Goal: Task Accomplishment & Management: Manage account settings

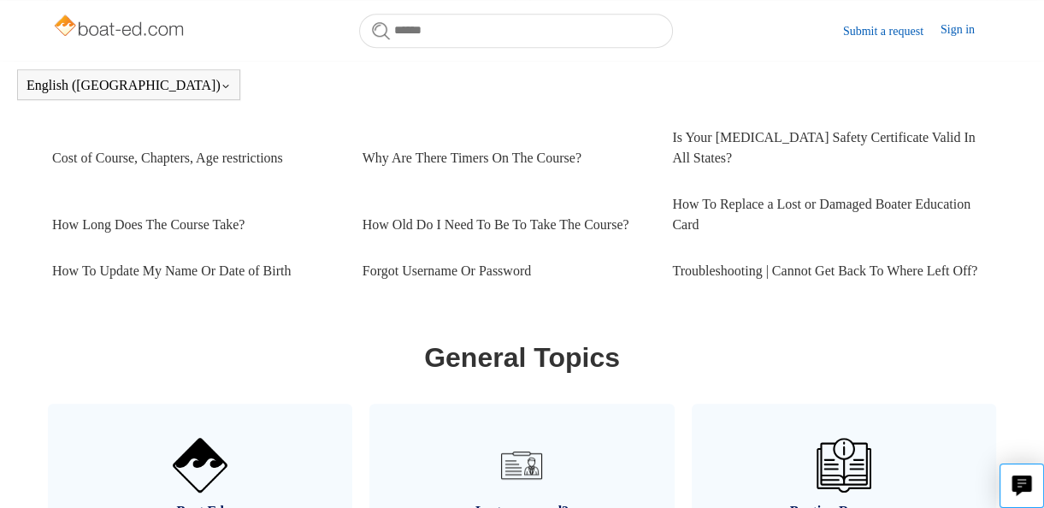
scroll to position [722, 0]
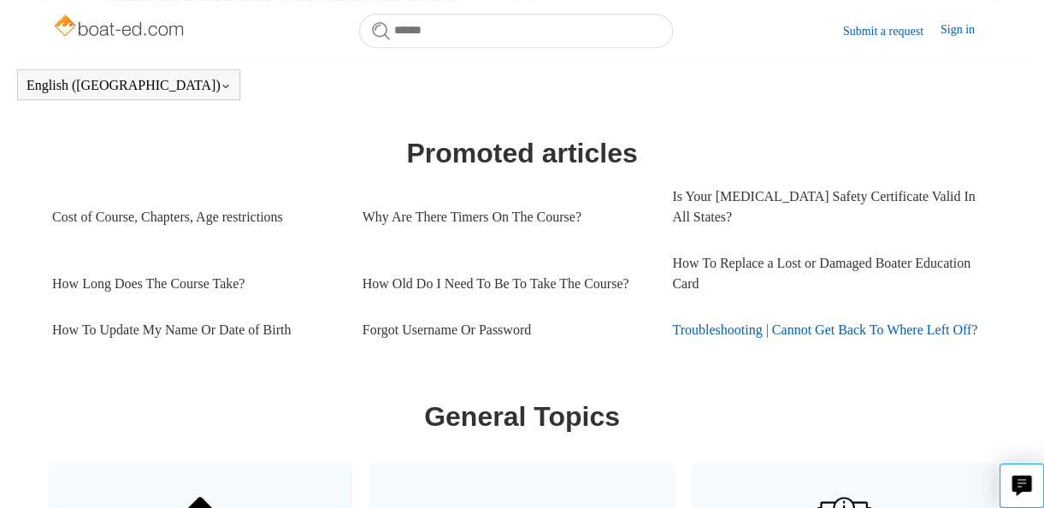
click at [859, 330] on link "Troubleshooting | Cannot Get Back To Where Left Off?" at bounding box center [827, 330] width 310 height 46
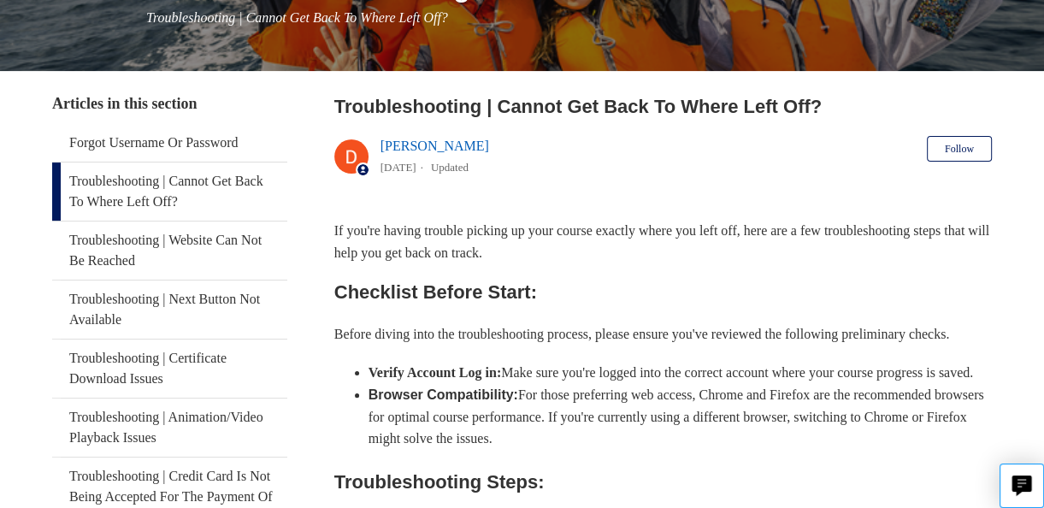
scroll to position [171, 0]
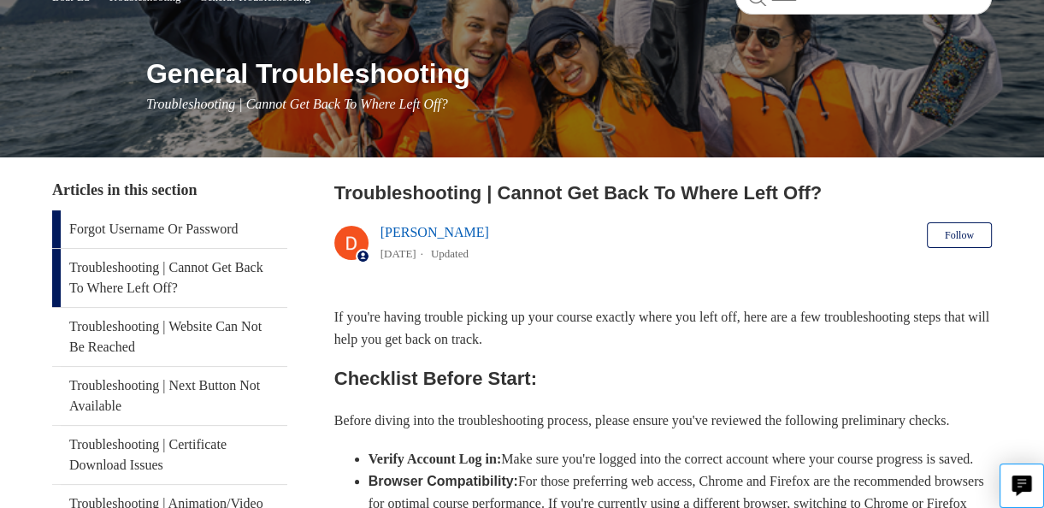
click at [151, 229] on link "Forgot Username Or Password" at bounding box center [169, 229] width 235 height 38
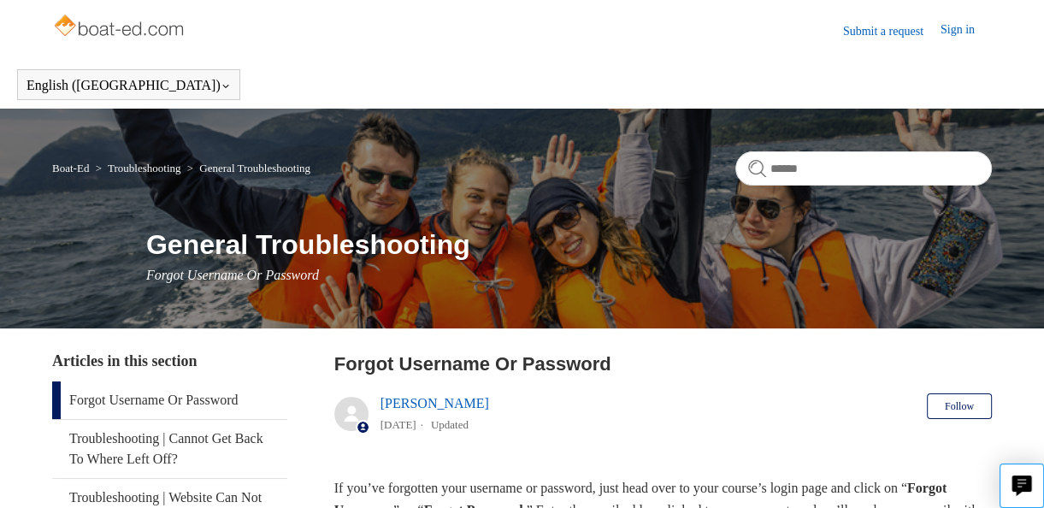
click at [966, 25] on link "Sign in" at bounding box center [966, 31] width 51 height 21
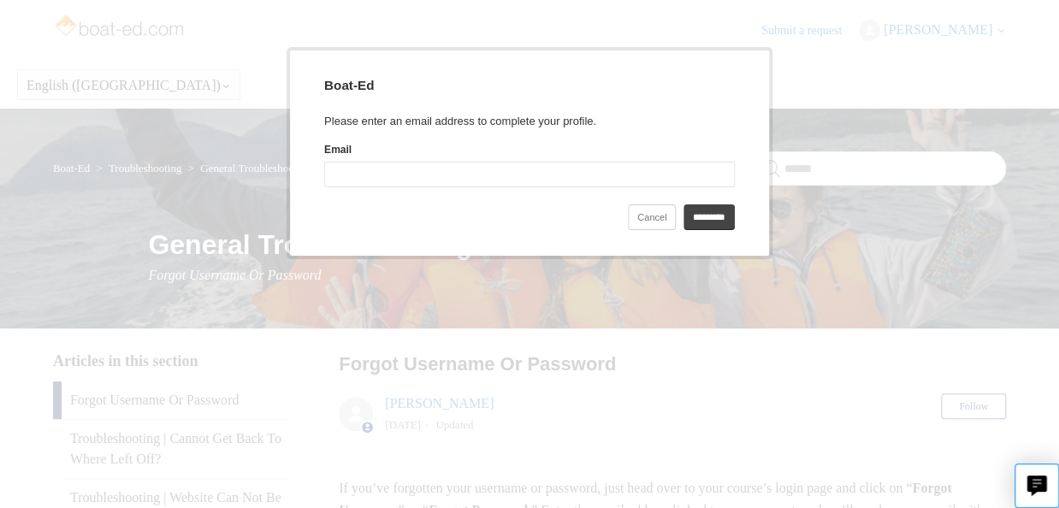
click at [434, 177] on input "Email" at bounding box center [529, 175] width 410 height 26
click at [436, 176] on input "Email" at bounding box center [529, 175] width 410 height 26
type input "**********"
click at [683, 204] on input "*********" at bounding box center [708, 217] width 51 height 26
click at [715, 220] on input "*********" at bounding box center [708, 217] width 51 height 26
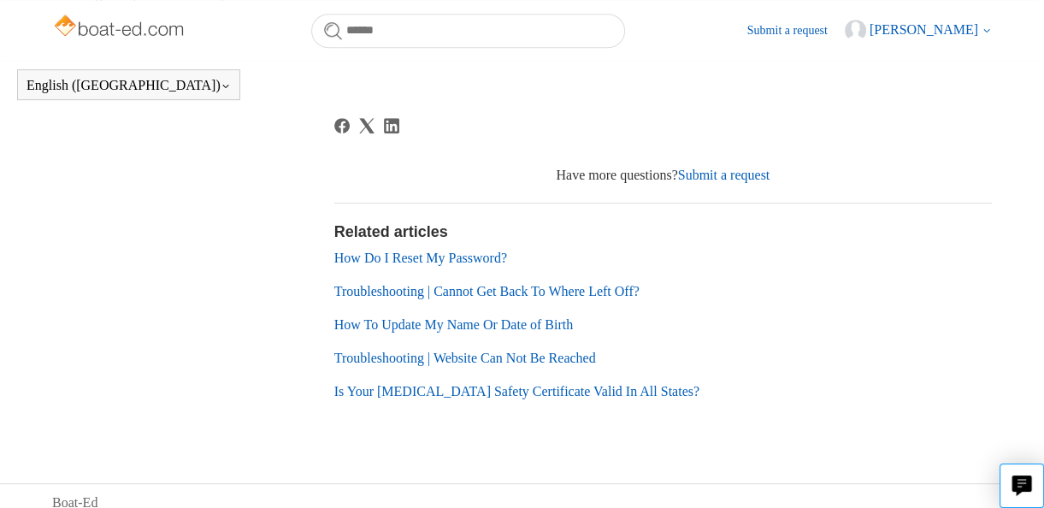
scroll to position [722, 0]
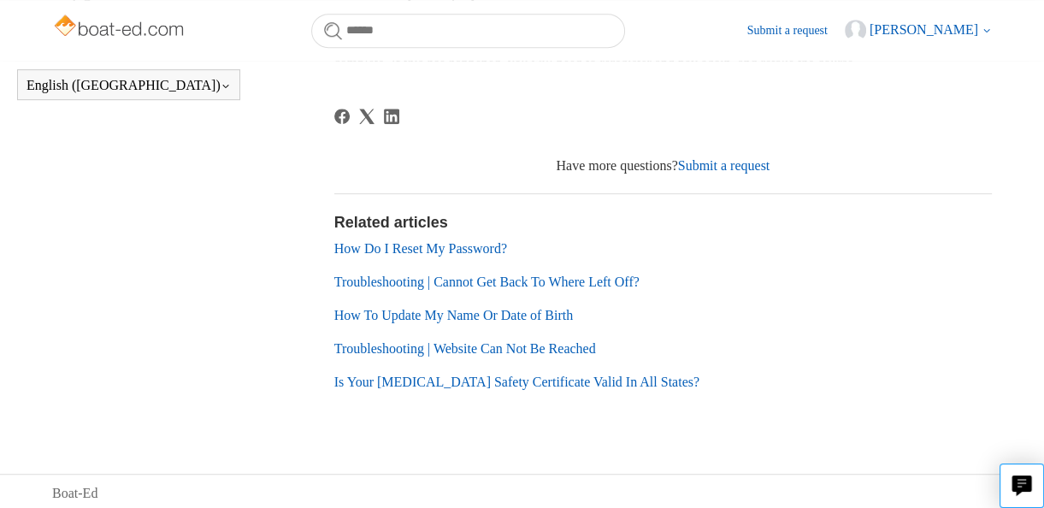
click at [640, 281] on link "Troubleshooting | Cannot Get Back To Where Left Off?" at bounding box center [486, 282] width 305 height 15
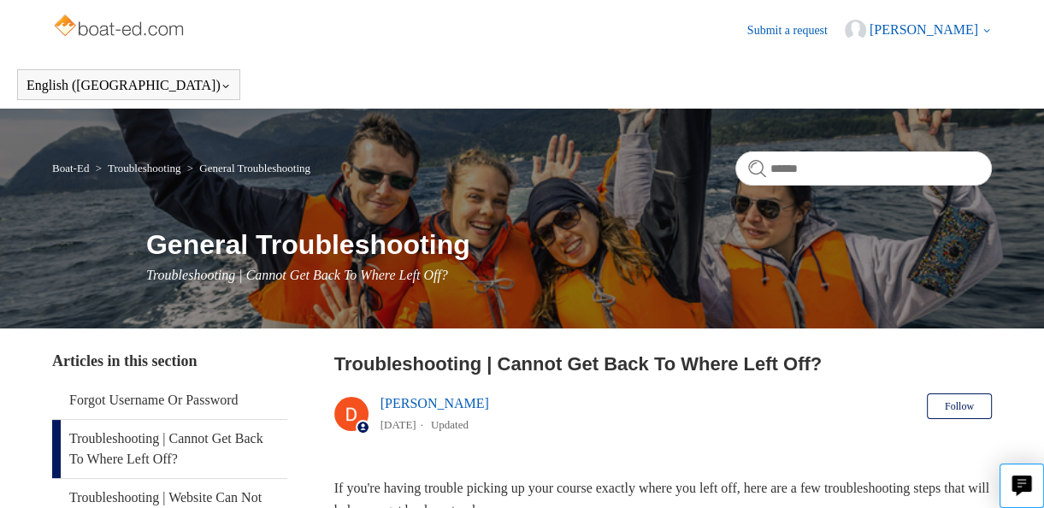
click at [933, 27] on span "[PERSON_NAME]" at bounding box center [924, 29] width 109 height 15
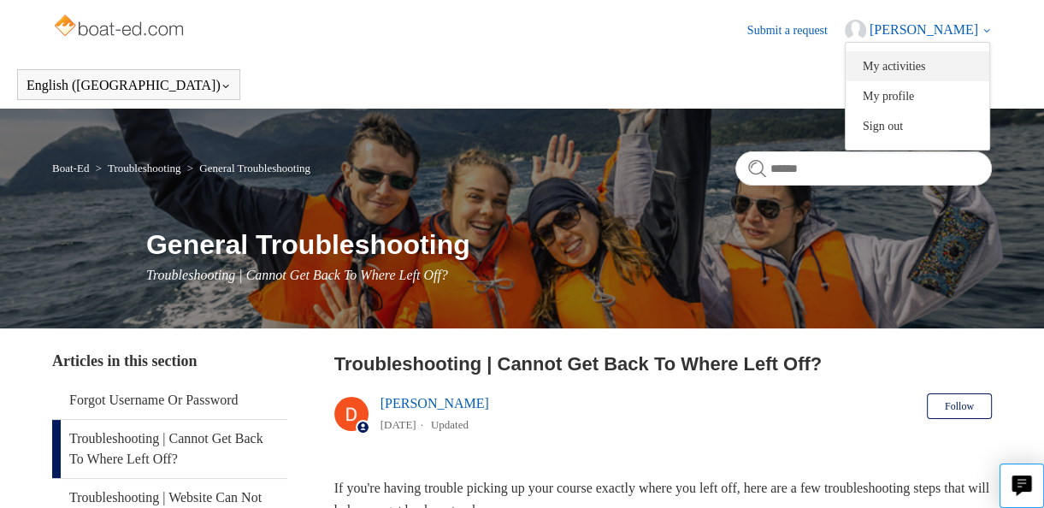
click at [909, 65] on link "My activities" at bounding box center [918, 66] width 144 height 30
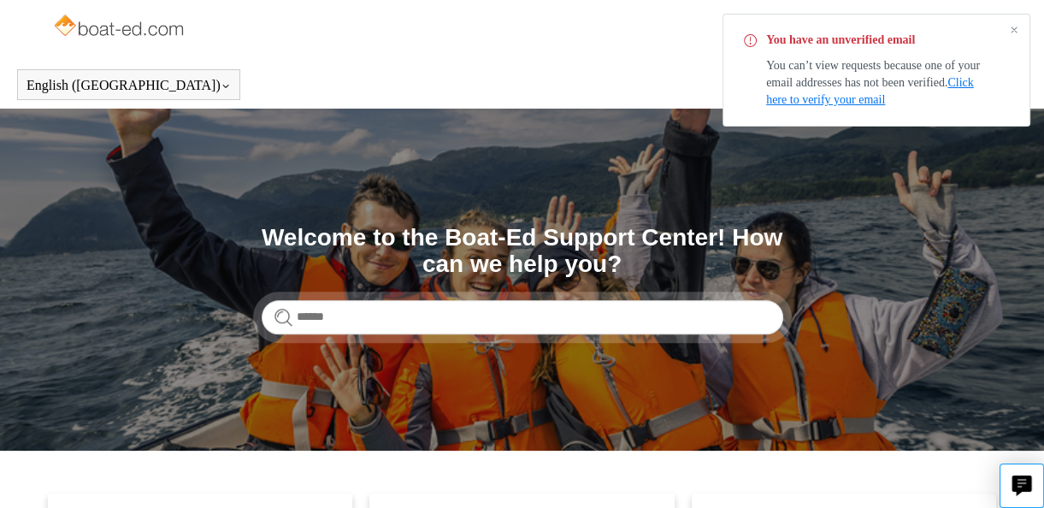
click at [912, 97] on link "Click here to verify your email" at bounding box center [870, 91] width 208 height 30
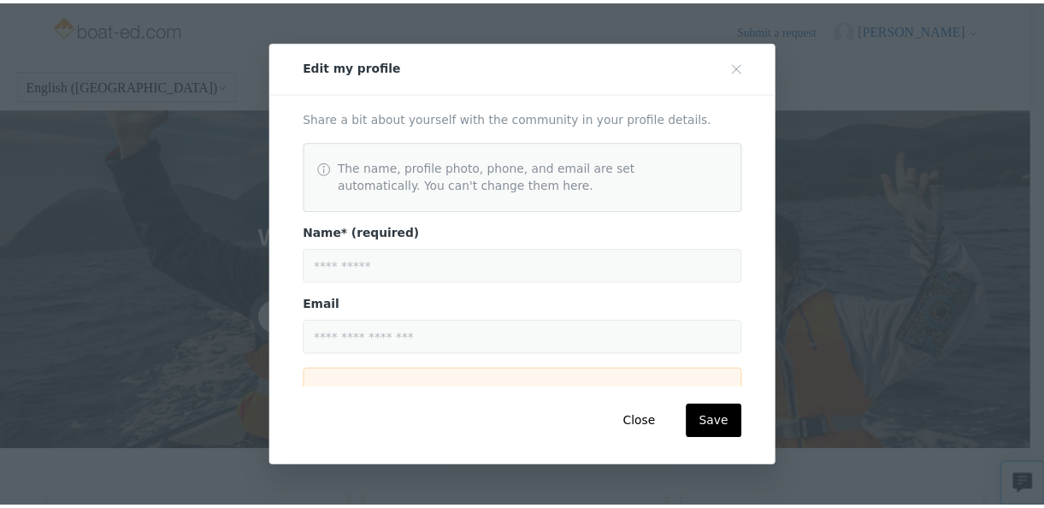
scroll to position [393, 0]
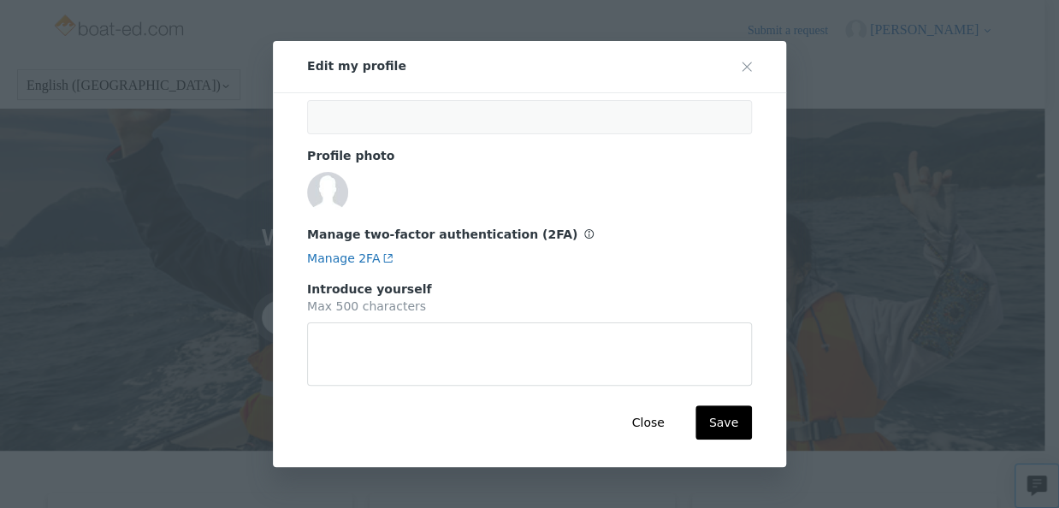
type textarea "*"
click at [656, 424] on button "Close" at bounding box center [647, 422] width 60 height 34
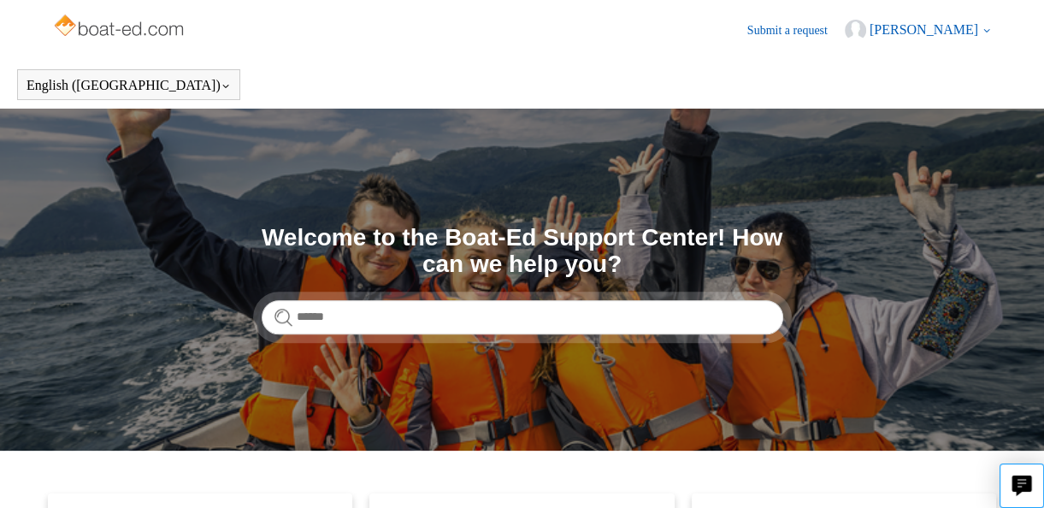
click at [945, 26] on span "[PERSON_NAME]" at bounding box center [924, 29] width 109 height 15
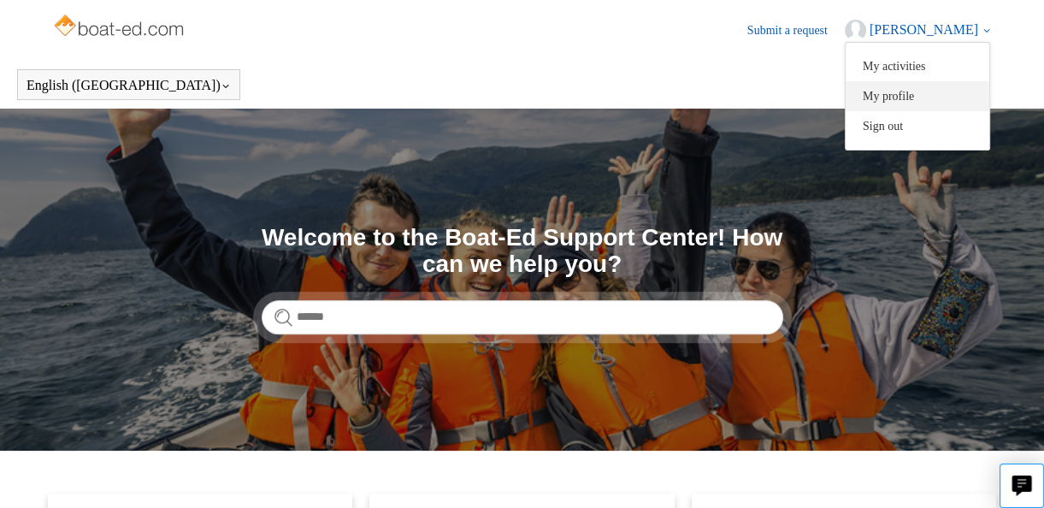
click at [944, 92] on link "My profile" at bounding box center [918, 96] width 144 height 30
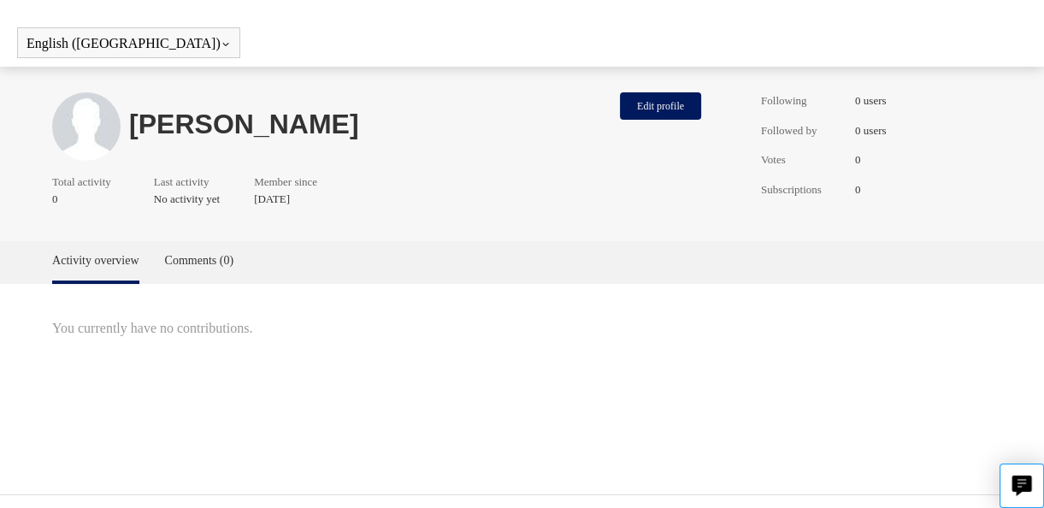
scroll to position [65, 0]
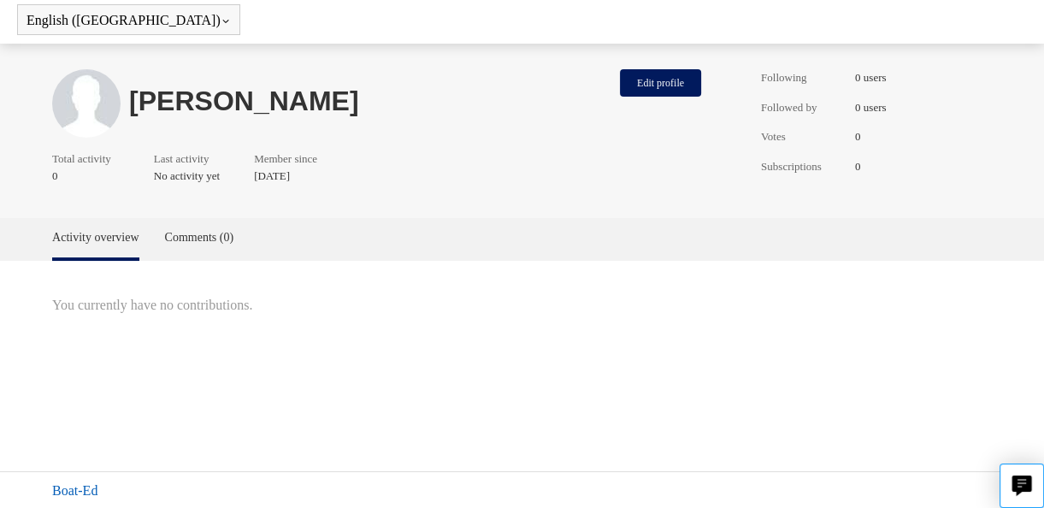
click at [91, 484] on link "Boat-Ed" at bounding box center [74, 491] width 45 height 21
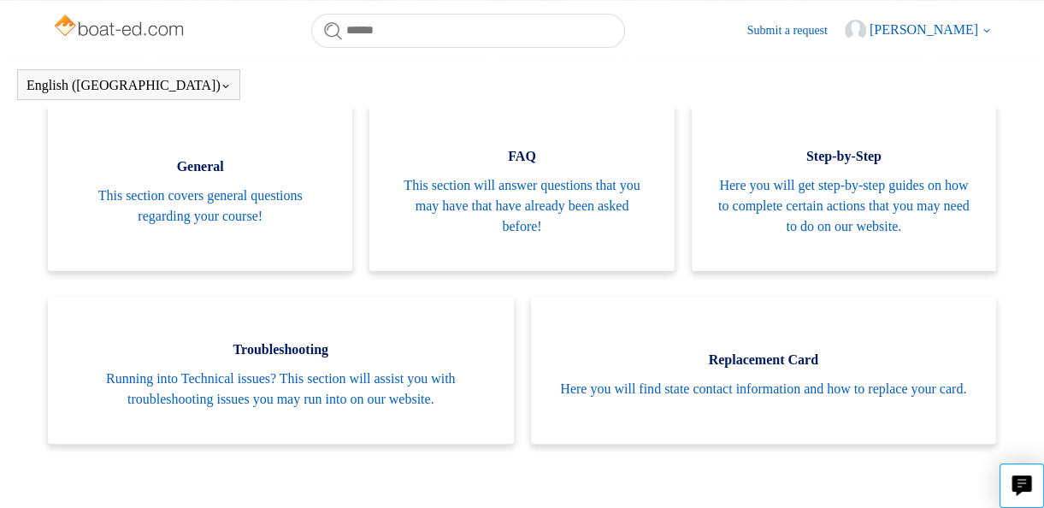
scroll to position [294, 0]
